Goal: Find specific page/section: Find specific page/section

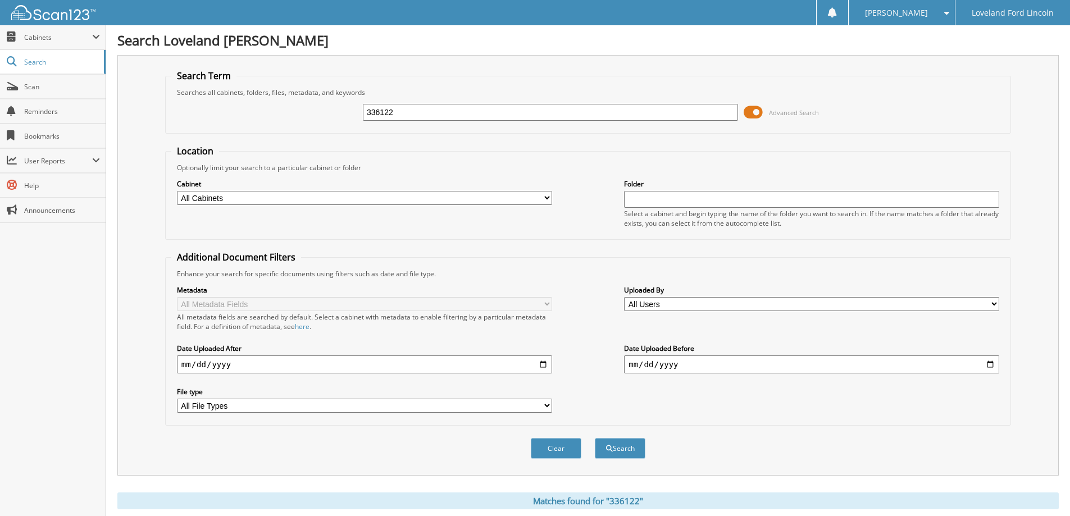
drag, startPoint x: 354, startPoint y: 116, endPoint x: 270, endPoint y: 106, distance: 84.3
click at [275, 107] on div "336122 Advanced Search" at bounding box center [588, 112] width 834 height 30
type input "334553"
click at [595, 438] on button "Search" at bounding box center [620, 448] width 51 height 21
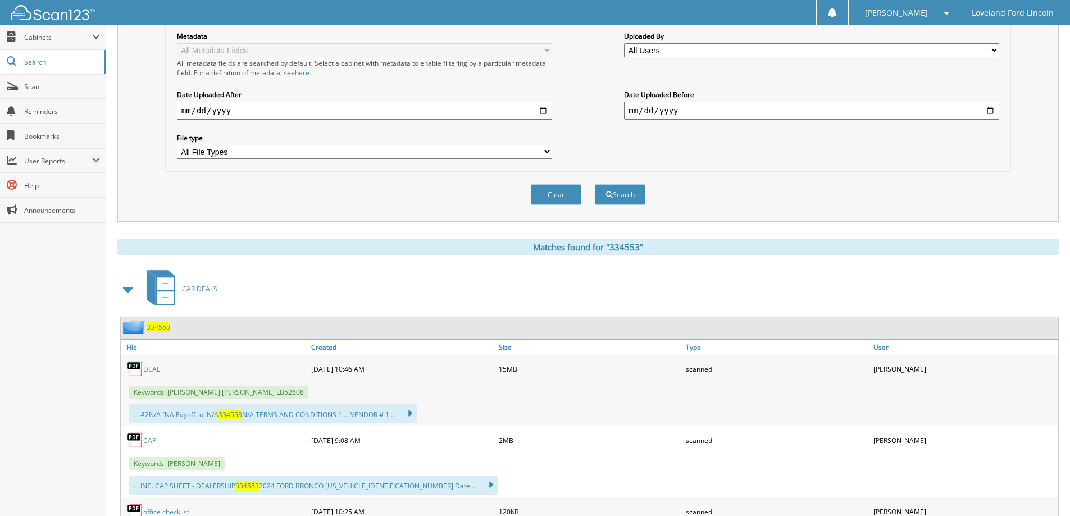
scroll to position [337, 0]
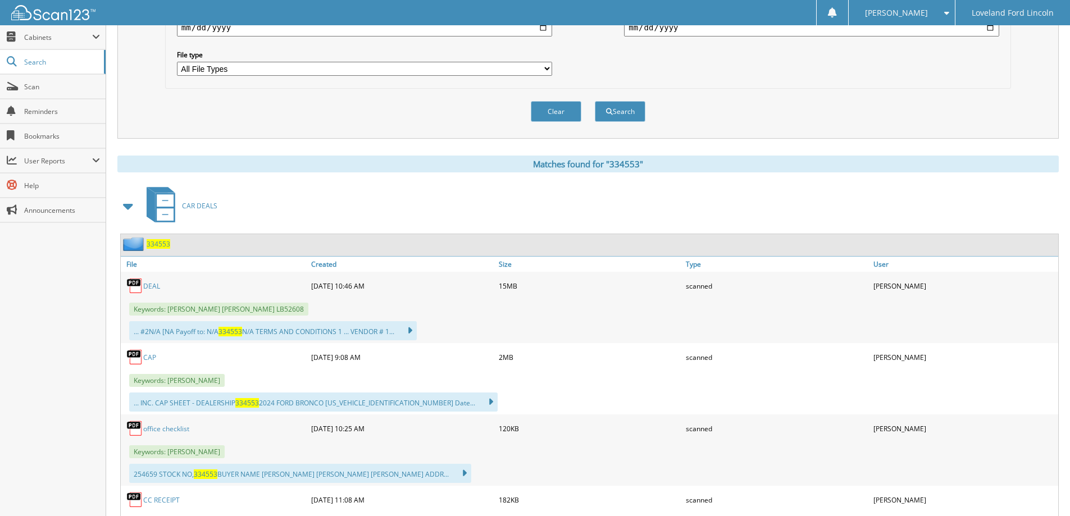
click at [149, 287] on link "DEAL" at bounding box center [151, 286] width 17 height 10
